Goal: Entertainment & Leisure: Consume media (video, audio)

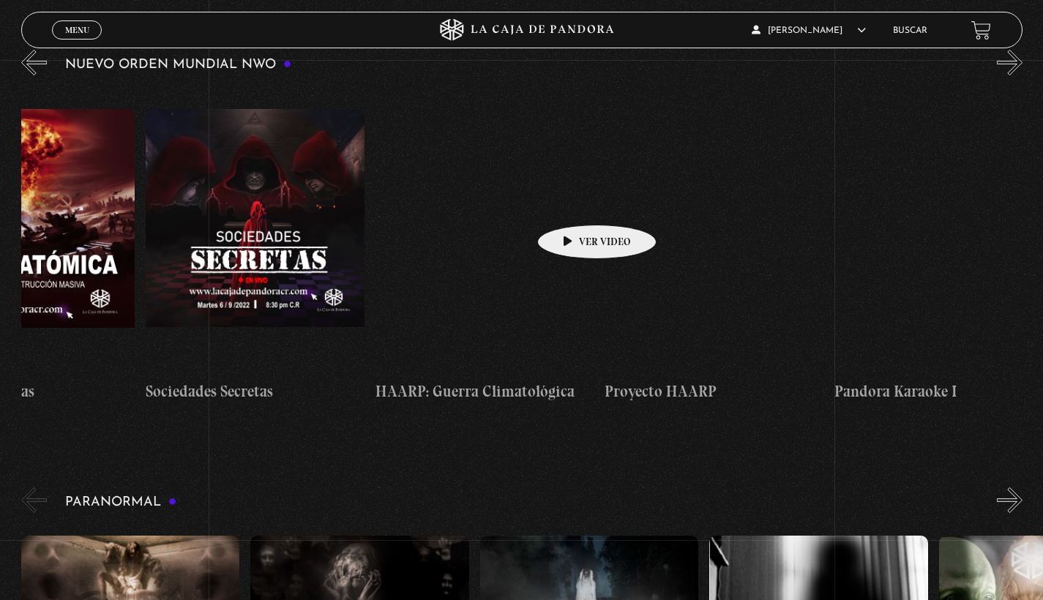
scroll to position [0, 10761]
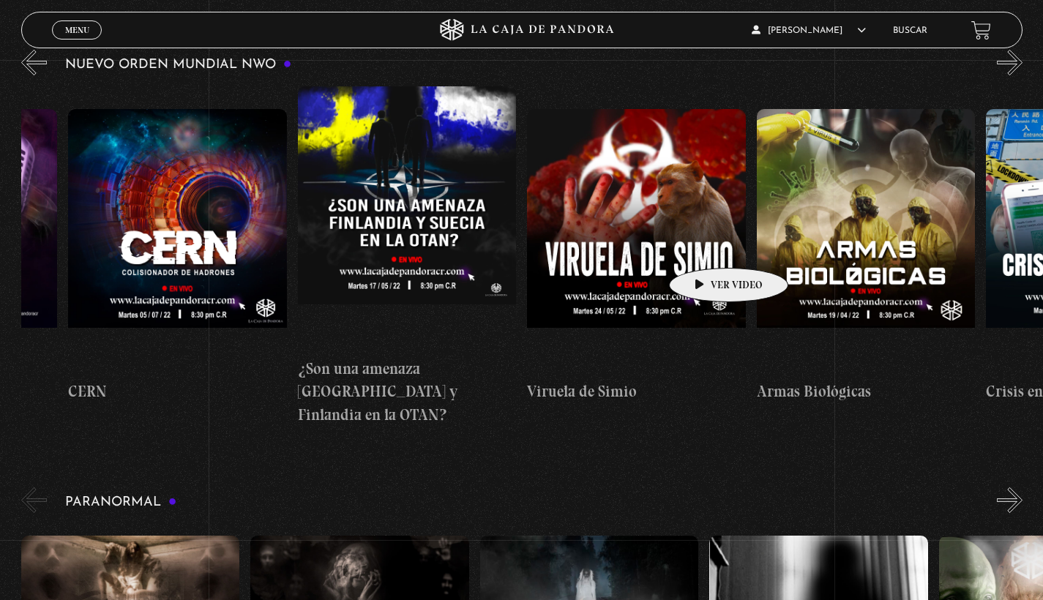
scroll to position [0, 11739]
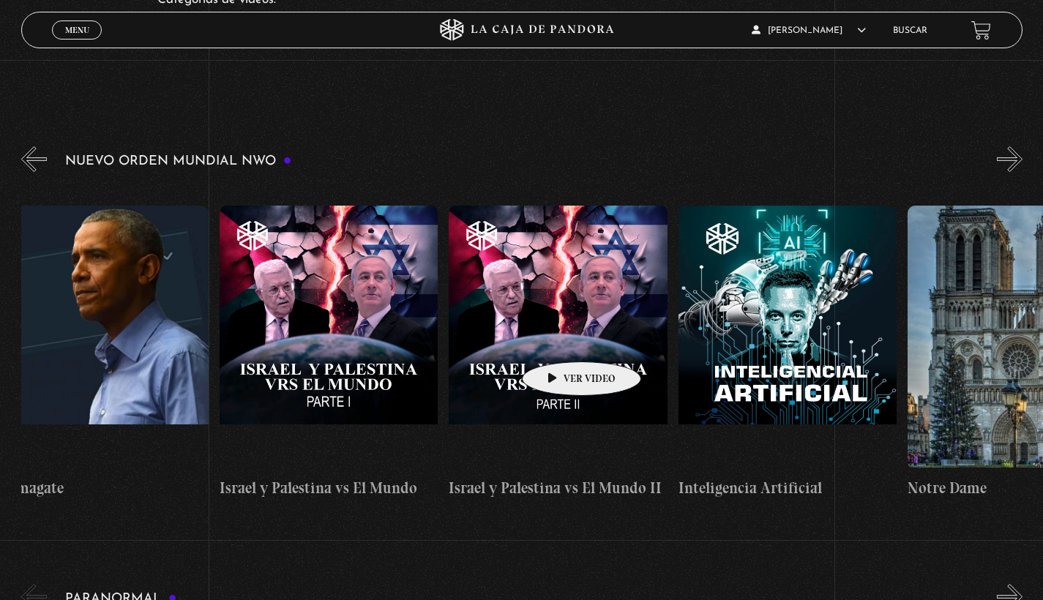
scroll to position [0, 16711]
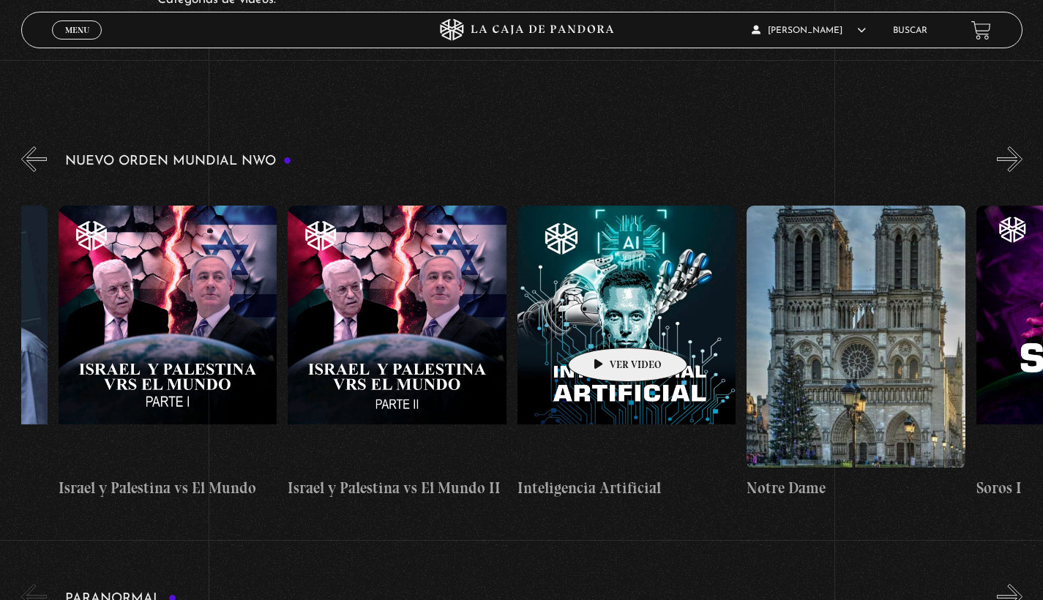
click at [604, 326] on figure at bounding box center [626, 337] width 219 height 263
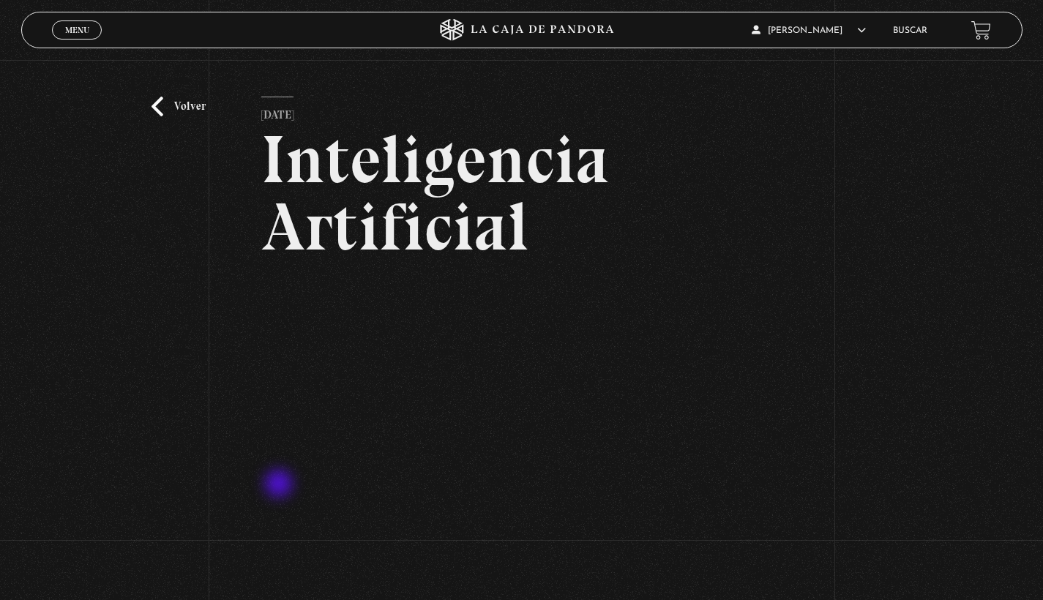
scroll to position [23, 2]
click at [158, 108] on link "Volver" at bounding box center [178, 107] width 54 height 20
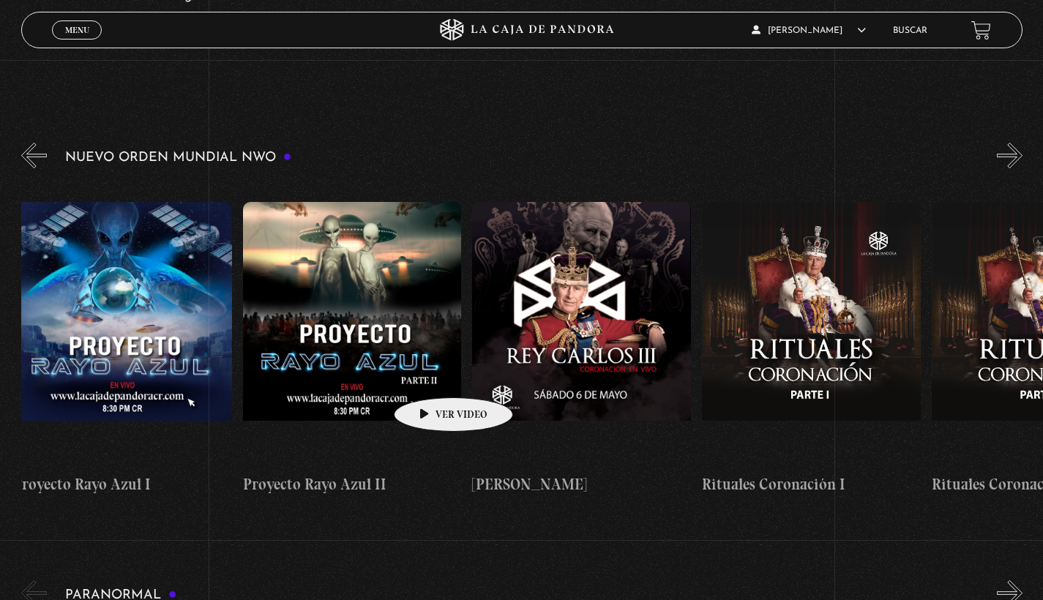
scroll to position [0, 6377]
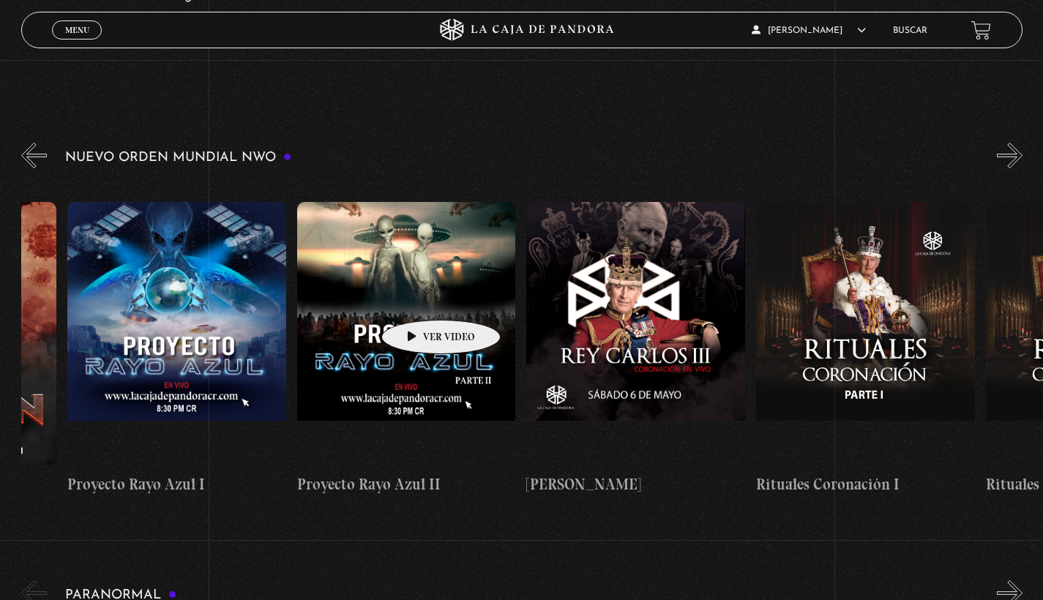
click at [418, 298] on figure at bounding box center [406, 333] width 219 height 263
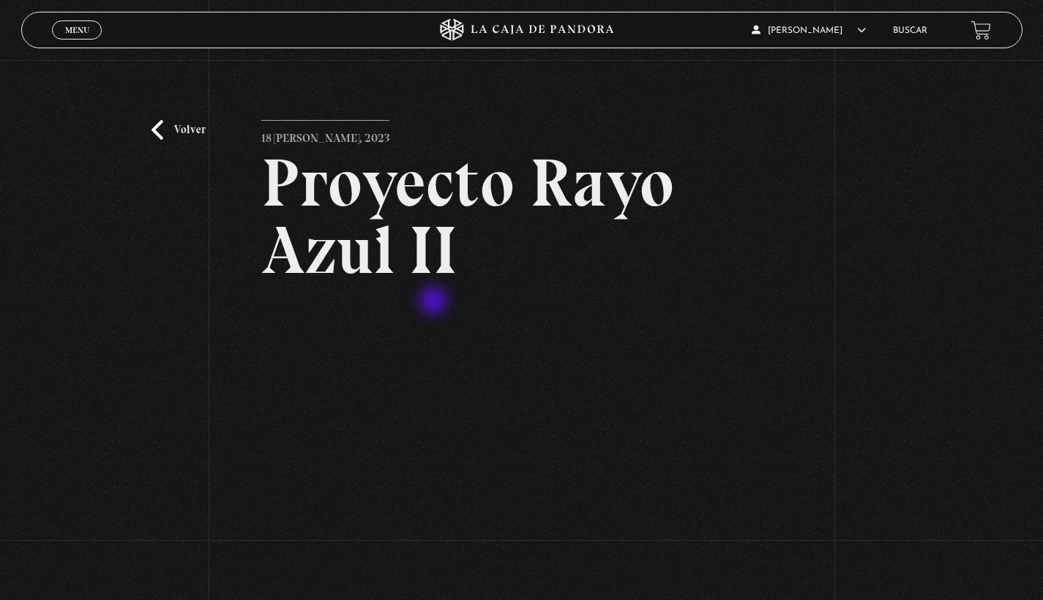
scroll to position [74, 0]
